Goal: Task Accomplishment & Management: Complete application form

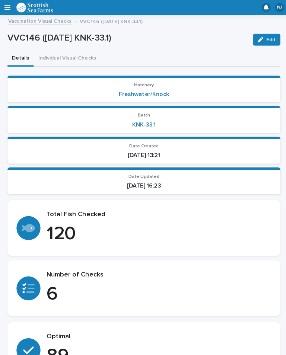
click at [260, 38] on icon "button" at bounding box center [258, 39] width 5 height 5
click at [224, 34] on button "Cancel" at bounding box center [227, 39] width 36 height 12
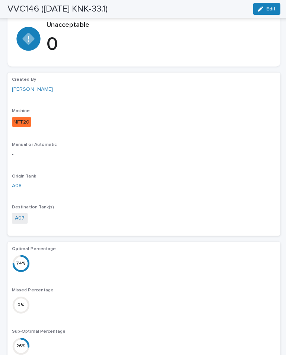
scroll to position [489, 0]
click at [263, 9] on div "button" at bounding box center [260, 8] width 8 height 5
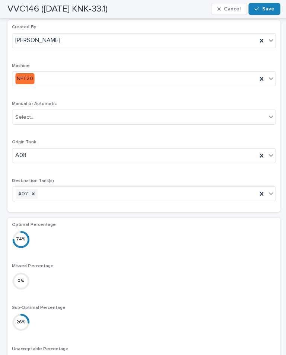
scroll to position [542, 0]
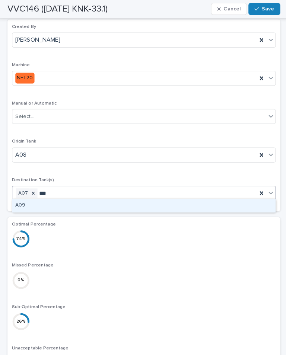
click at [96, 204] on div "A09" at bounding box center [142, 204] width 261 height 13
type input "***"
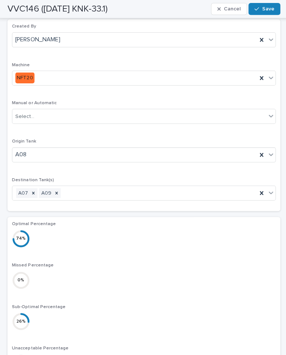
click at [266, 12] on button "Save" at bounding box center [263, 9] width 32 height 12
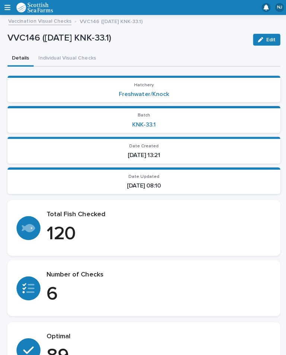
scroll to position [0, 0]
click at [62, 60] on button "Individual Visual Checks" at bounding box center [66, 59] width 66 height 16
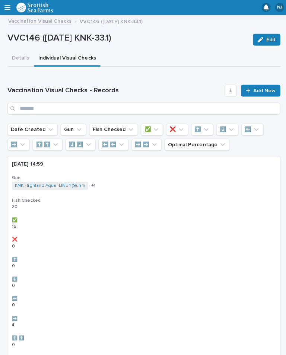
click at [263, 90] on span "Add New" at bounding box center [262, 89] width 22 height 5
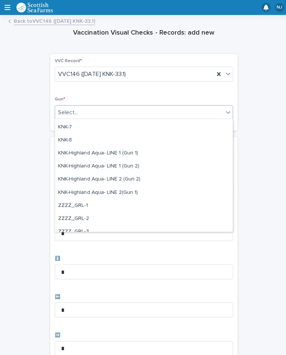
scroll to position [207, 0]
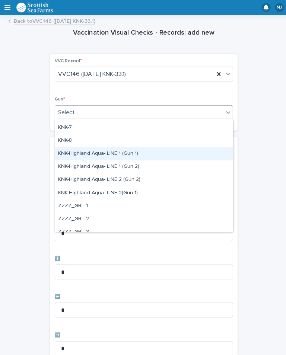
click at [136, 150] on div "KNK-Highland Aqua- LINE 1 (Gun 1)" at bounding box center [143, 152] width 176 height 13
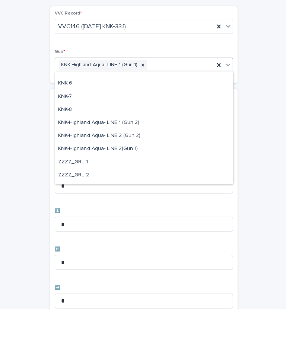
scroll to position [190, 0]
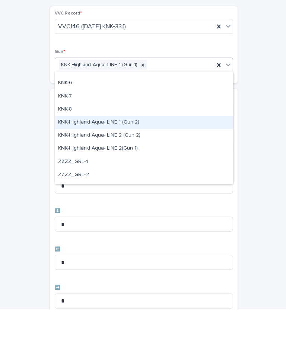
click at [154, 163] on div "KNK-Highland Aqua- LINE 1 (Gun 2)" at bounding box center [143, 169] width 176 height 13
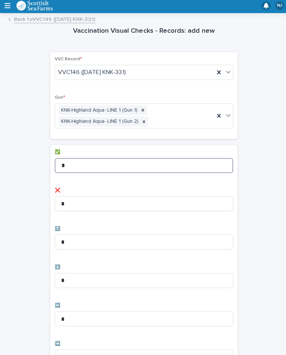
click at [114, 161] on input "*" at bounding box center [142, 166] width 177 height 15
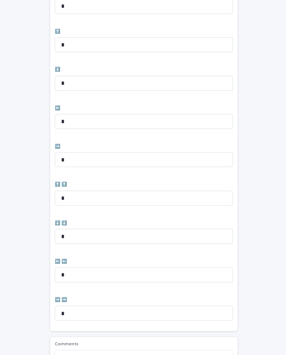
scroll to position [196, 0]
type input "**"
click at [122, 115] on input "*" at bounding box center [142, 122] width 177 height 15
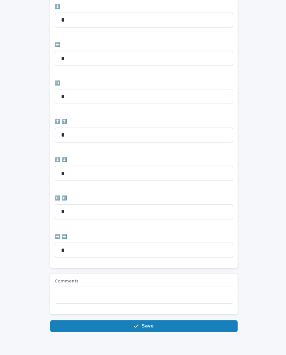
scroll to position [258, 0]
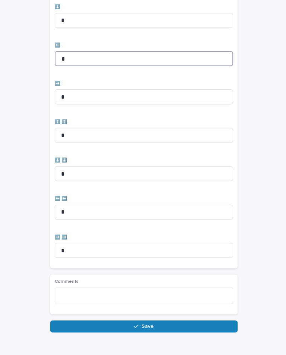
type input "*"
click at [145, 324] on span "Save" at bounding box center [147, 326] width 12 height 5
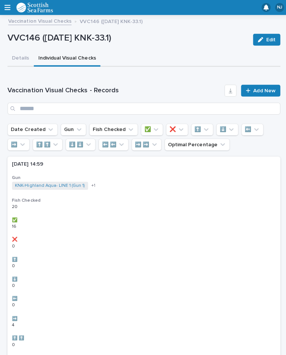
click at [260, 92] on span "Add New" at bounding box center [262, 89] width 22 height 5
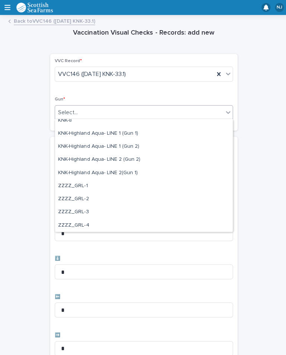
scroll to position [225, 0]
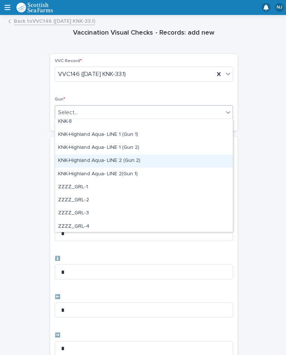
click at [133, 160] on div "KNK-Highland Aqua- LINE 2 (Gun 2)" at bounding box center [143, 160] width 176 height 13
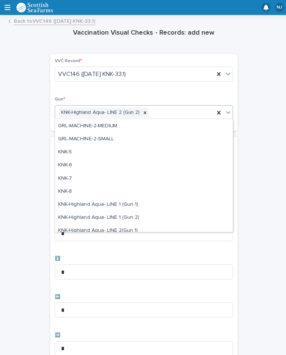
scroll to position [173, 0]
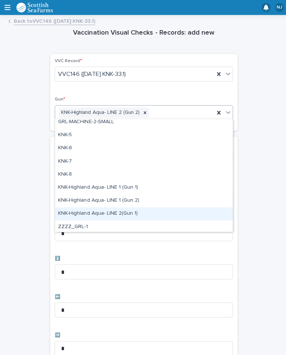
click at [131, 212] on div "KNK-Highland Aqua- LINE 2(Gun 1)" at bounding box center [143, 212] width 176 height 13
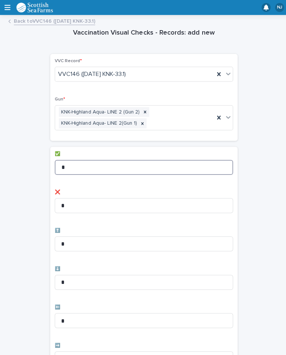
click at [114, 167] on input "*" at bounding box center [142, 166] width 177 height 15
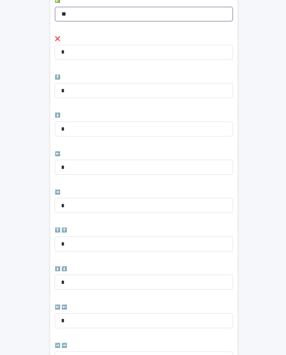
scroll to position [198, 0]
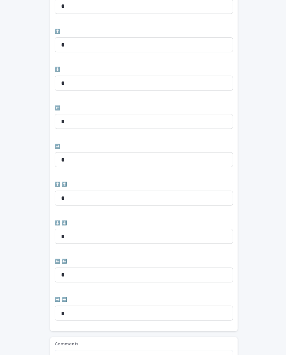
type input "**"
click at [106, 119] on input "*" at bounding box center [142, 120] width 177 height 15
type input "*"
click at [106, 154] on input "*" at bounding box center [142, 158] width 177 height 15
click at [120, 79] on input "*" at bounding box center [142, 82] width 177 height 15
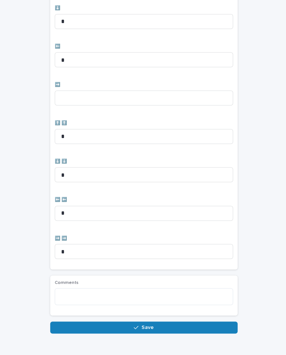
scroll to position [258, 0]
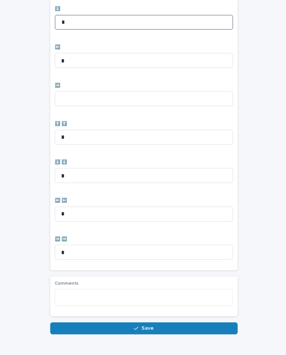
type input "*"
click at [153, 326] on button "Save" at bounding box center [143, 326] width 186 height 12
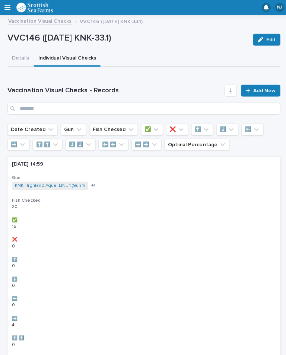
click at [257, 90] on span "Add New" at bounding box center [262, 89] width 22 height 5
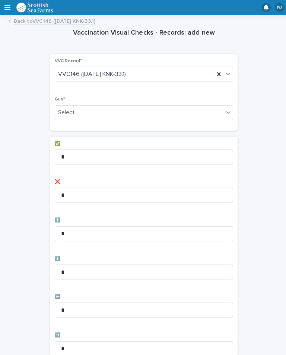
click at [259, 88] on div "Vaccination Visual Checks - Records: add new Loading... Saving… Loading... Savi…" at bounding box center [142, 299] width 271 height 561
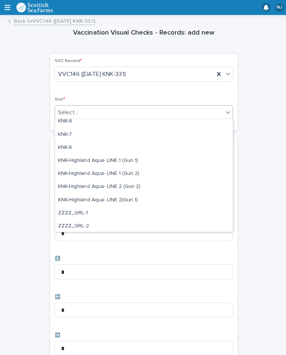
scroll to position [200, 0]
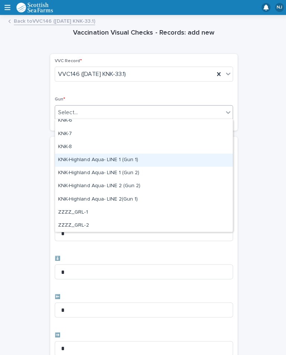
click at [138, 160] on div "KNK-Highland Aqua- LINE 1 (Gun 1)" at bounding box center [143, 159] width 176 height 13
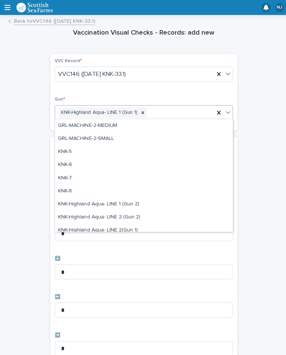
scroll to position [163, 0]
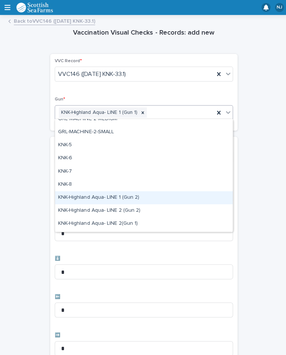
click at [137, 196] on div "KNK-Highland Aqua- LINE 1 (Gun 2)" at bounding box center [143, 196] width 176 height 13
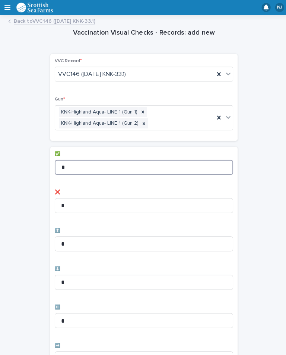
click at [105, 160] on input "*" at bounding box center [142, 166] width 177 height 15
click at [101, 162] on input "*" at bounding box center [142, 166] width 177 height 15
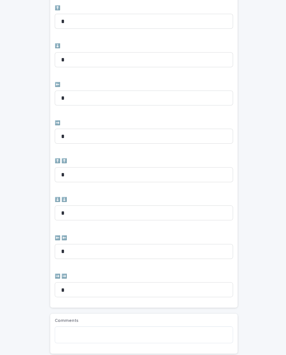
scroll to position [221, 0]
click at [109, 96] on input "*" at bounding box center [142, 97] width 177 height 15
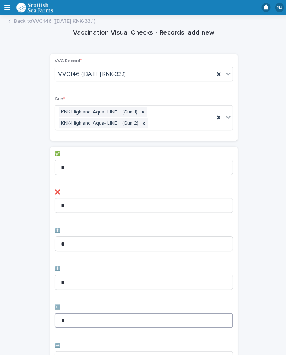
scroll to position [0, 0]
type input "*"
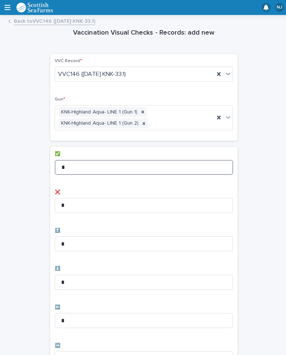
click at [111, 164] on input "*" at bounding box center [142, 166] width 177 height 15
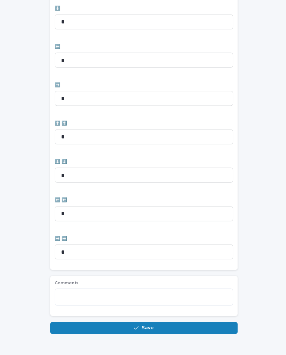
scroll to position [258, 0]
type input "**"
click at [186, 322] on button "Save" at bounding box center [143, 326] width 186 height 12
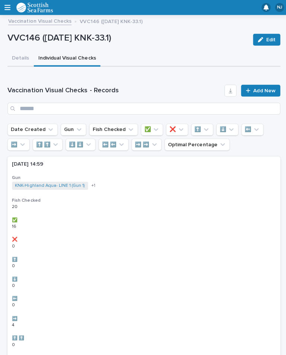
click at [254, 87] on span "Add New" at bounding box center [262, 89] width 22 height 5
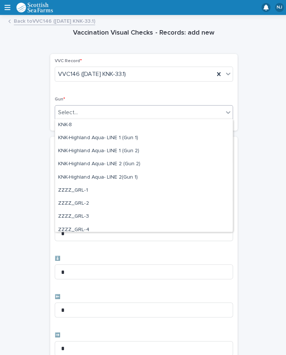
scroll to position [221, 0]
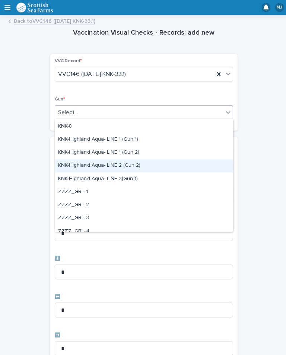
click at [143, 168] on div "KNK-Highland Aqua- LINE 2 (Gun 2)" at bounding box center [143, 164] width 176 height 13
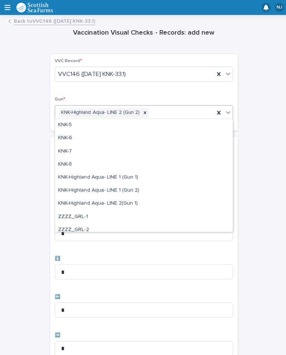
scroll to position [184, 0]
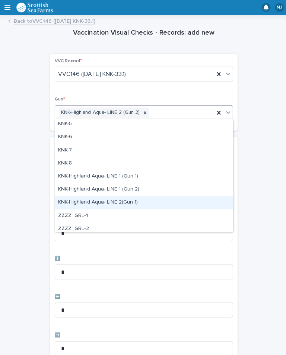
click at [140, 203] on div "KNK-Highland Aqua- LINE 2(Gun 1)" at bounding box center [143, 201] width 176 height 13
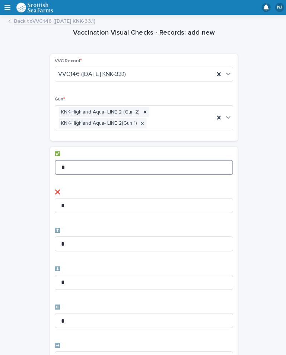
click at [116, 167] on input "*" at bounding box center [142, 166] width 177 height 15
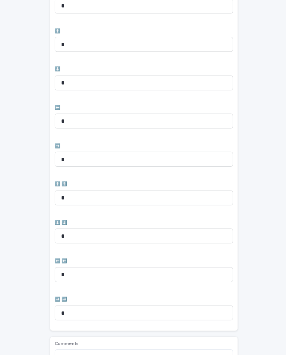
scroll to position [209, 0]
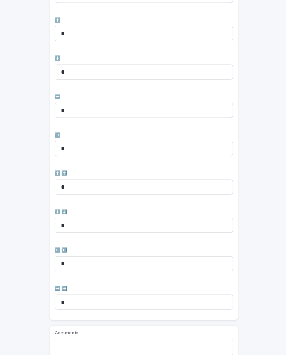
type input "**"
click at [95, 107] on input "*" at bounding box center [142, 109] width 177 height 15
type input "*"
click at [87, 142] on input "*" at bounding box center [142, 147] width 177 height 15
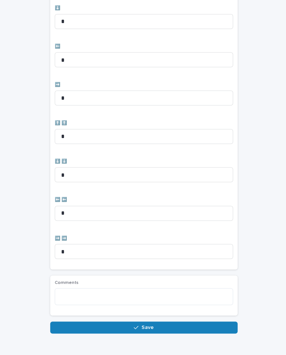
scroll to position [258, 0]
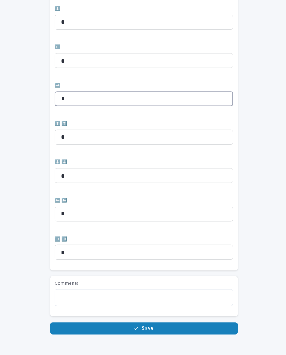
type input "*"
click at [158, 325] on button "Save" at bounding box center [143, 326] width 186 height 12
